Goal: Task Accomplishment & Management: Use online tool/utility

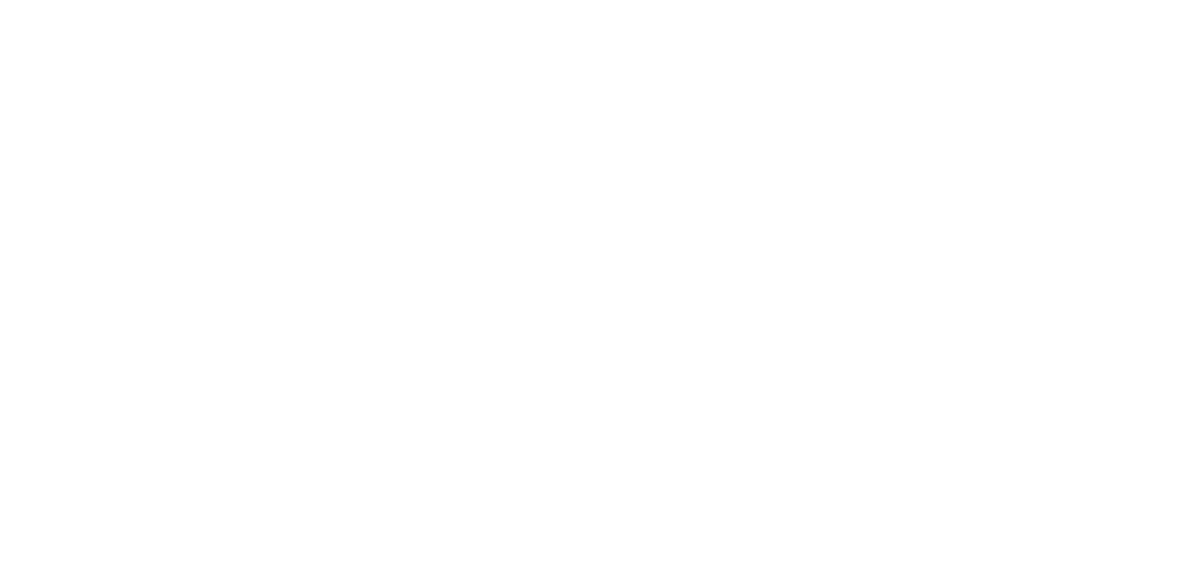
scroll to position [2253, 0]
